Goal: Information Seeking & Learning: Learn about a topic

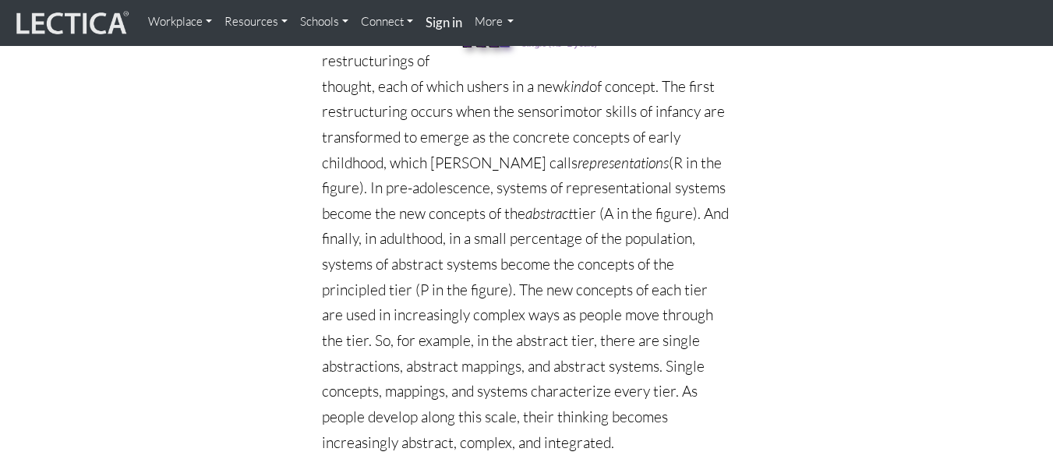
scroll to position [1348, 0]
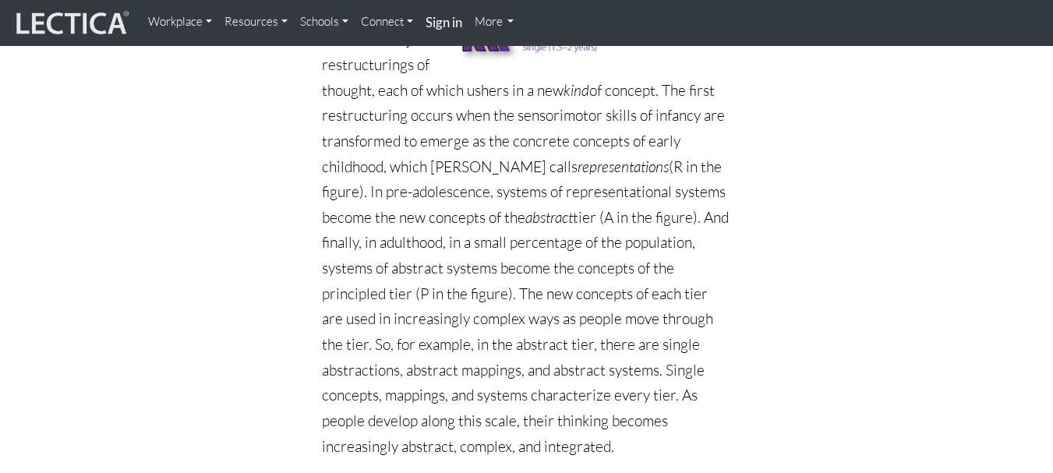
click at [1052, 6] on nav "Workplace Assessments Why LectaTests? About LectaTests Leadership Leader develo…" at bounding box center [526, 23] width 1053 height 46
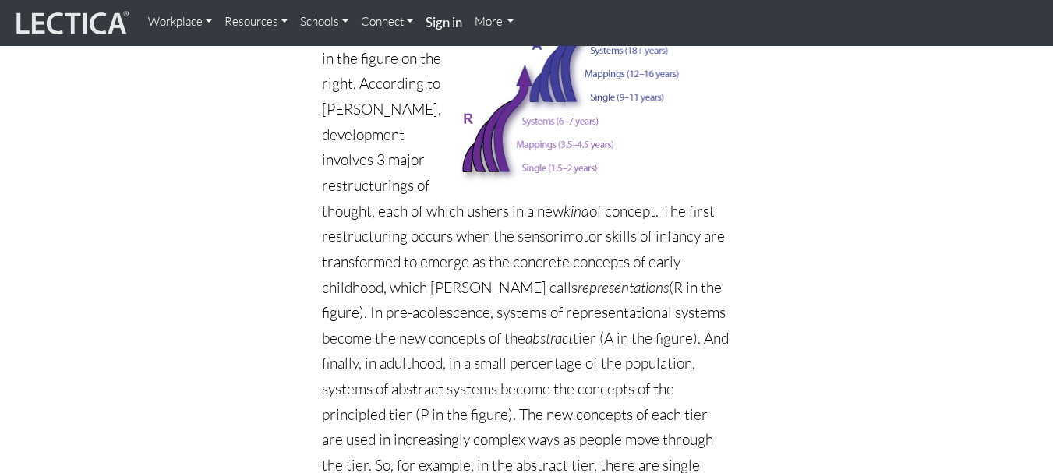
click at [1053, 9] on nav "Workplace Assessments Why LectaTests? About LectaTests Leadership Leader develo…" at bounding box center [526, 23] width 1053 height 46
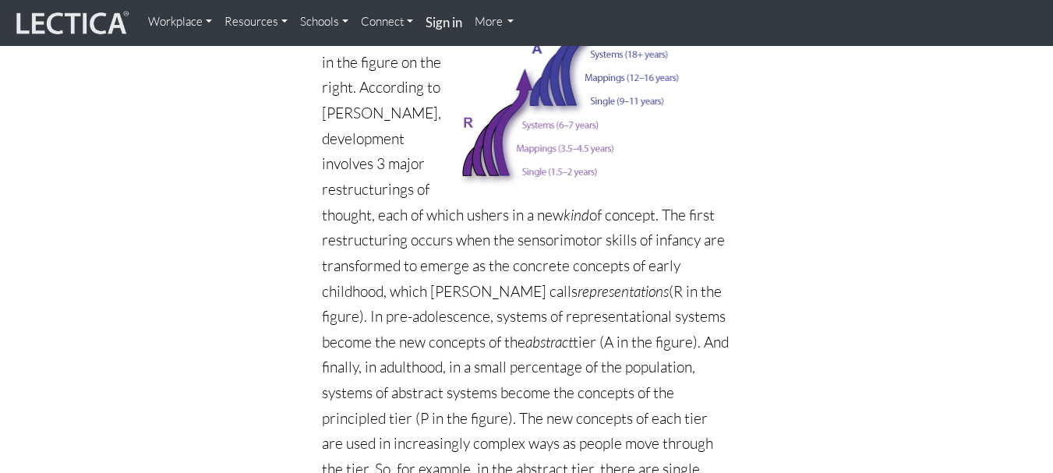
click at [1053, 9] on nav "Workplace Assessments Why LectaTests? About LectaTests Leadership Leader develo…" at bounding box center [526, 23] width 1053 height 46
click at [1052, 9] on nav "Workplace Assessments Why LectaTests? About LectaTests Leadership Leader develo…" at bounding box center [526, 23] width 1053 height 46
click at [1051, 9] on nav "Workplace Assessments Why LectaTests? About LectaTests Leadership Leader develo…" at bounding box center [526, 23] width 1053 height 46
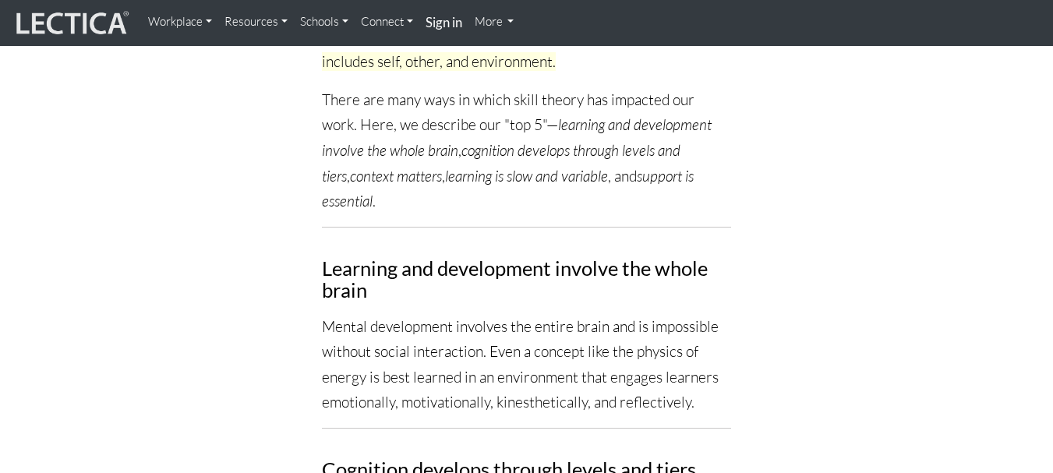
scroll to position [652, 0]
click at [1047, 11] on nav "Workplace Assessments Why LectaTests? About LectaTests Leadership Leader develo…" at bounding box center [526, 23] width 1053 height 46
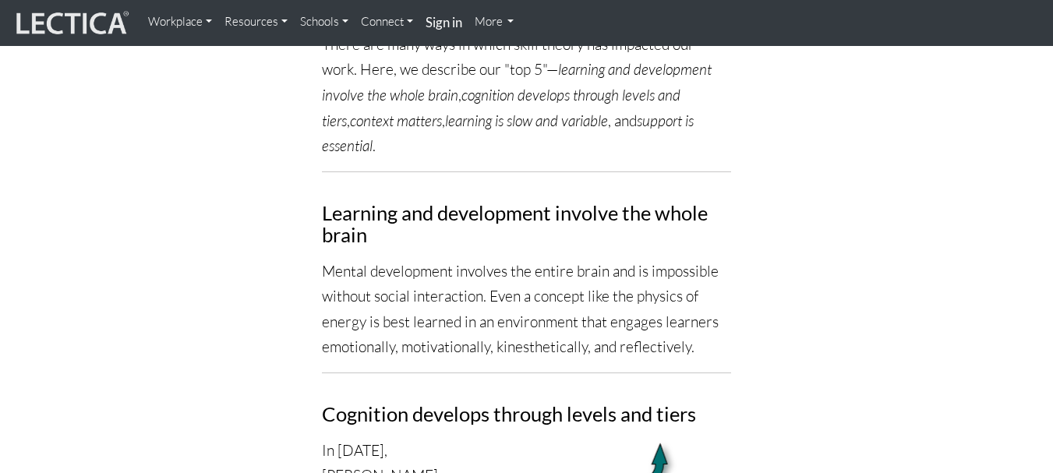
scroll to position [0, 0]
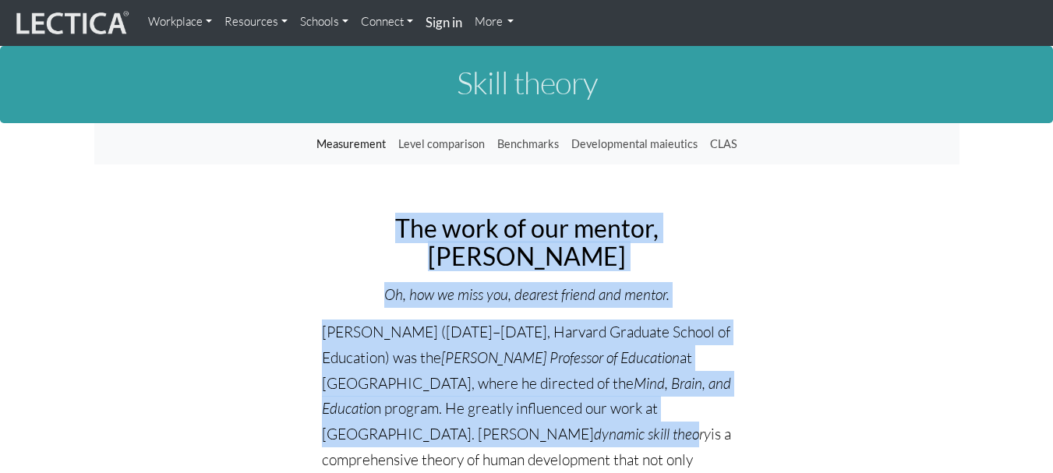
drag, startPoint x: 339, startPoint y: 229, endPoint x: 609, endPoint y: 423, distance: 332.4
click at [491, 225] on h2 "The work of our mentor, [PERSON_NAME]" at bounding box center [526, 241] width 409 height 55
click at [335, 220] on h2 "The work of our mentor, [PERSON_NAME]" at bounding box center [526, 241] width 409 height 55
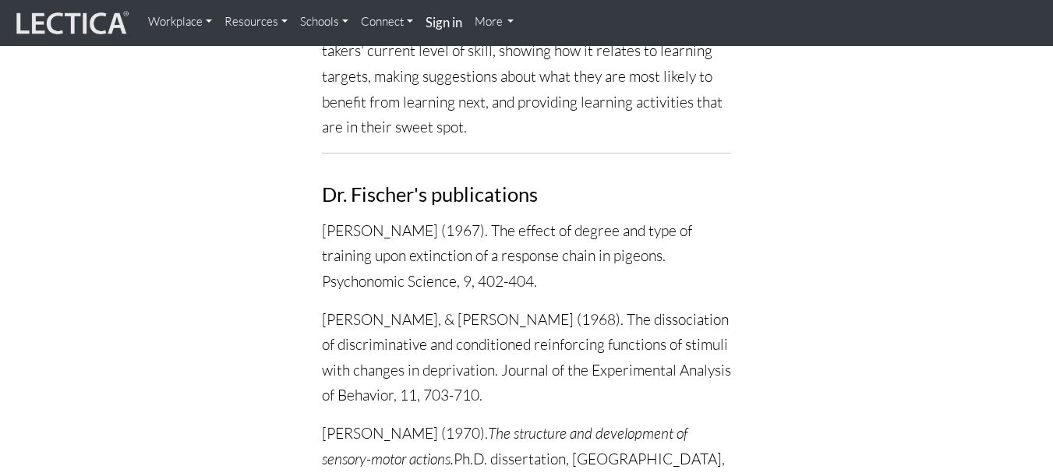
scroll to position [3660, 0]
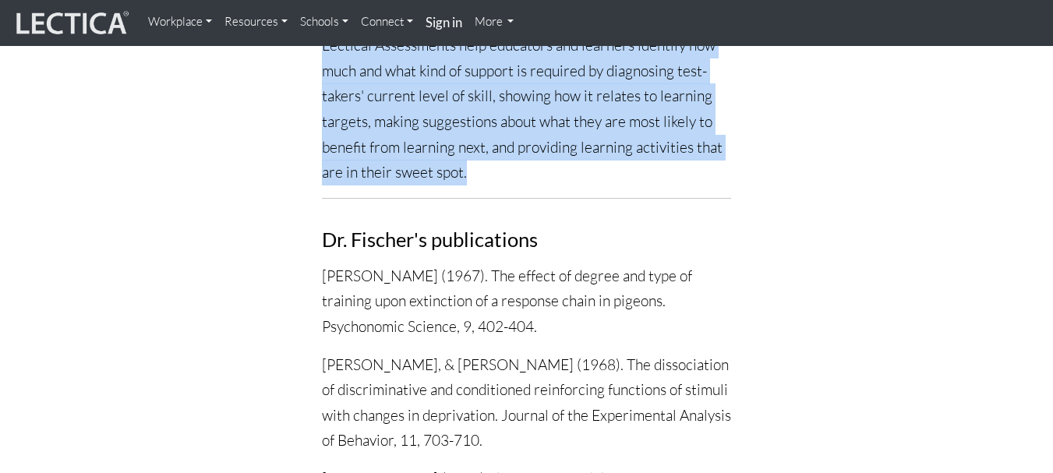
drag, startPoint x: 334, startPoint y: 224, endPoint x: 819, endPoint y: 93, distance: 503.1
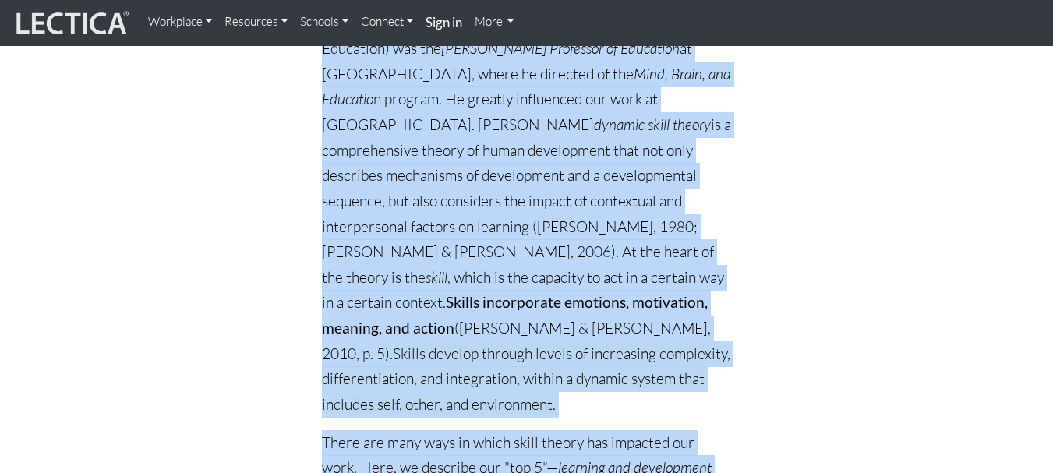
scroll to position [0, 0]
